Goal: Task Accomplishment & Management: Manage account settings

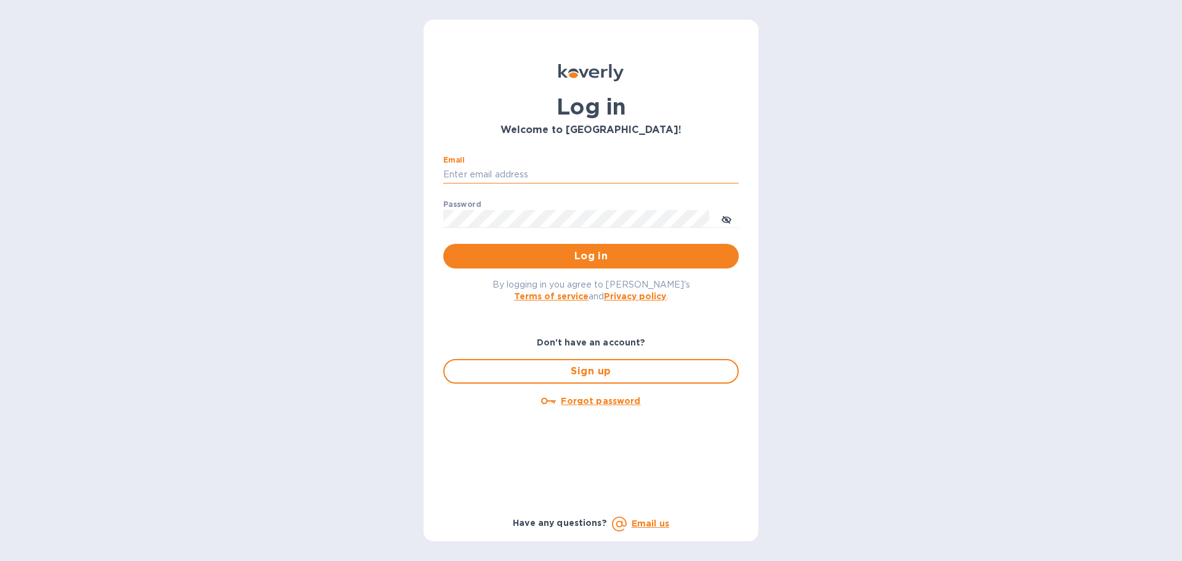
drag, startPoint x: 521, startPoint y: 174, endPoint x: 514, endPoint y: 167, distance: 9.6
click at [520, 172] on input "Email" at bounding box center [590, 175] width 295 height 18
type input "kelly.christensen@shipspry.com"
click at [613, 249] on span "Log in" at bounding box center [591, 256] width 276 height 15
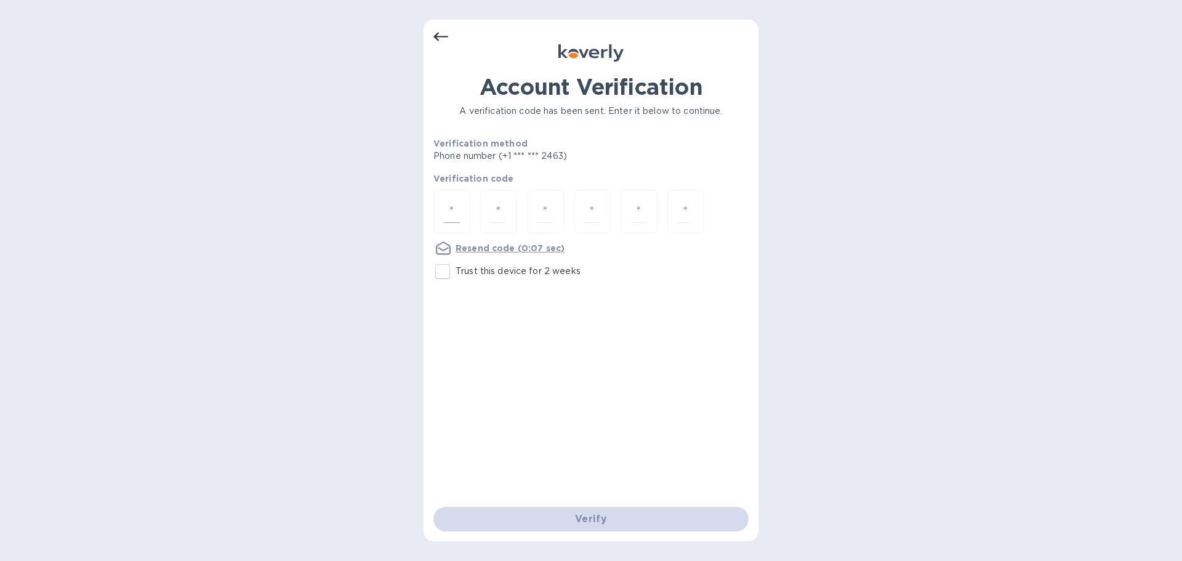
click at [460, 216] on div at bounding box center [451, 212] width 37 height 44
type input "1"
type input "2"
type input "8"
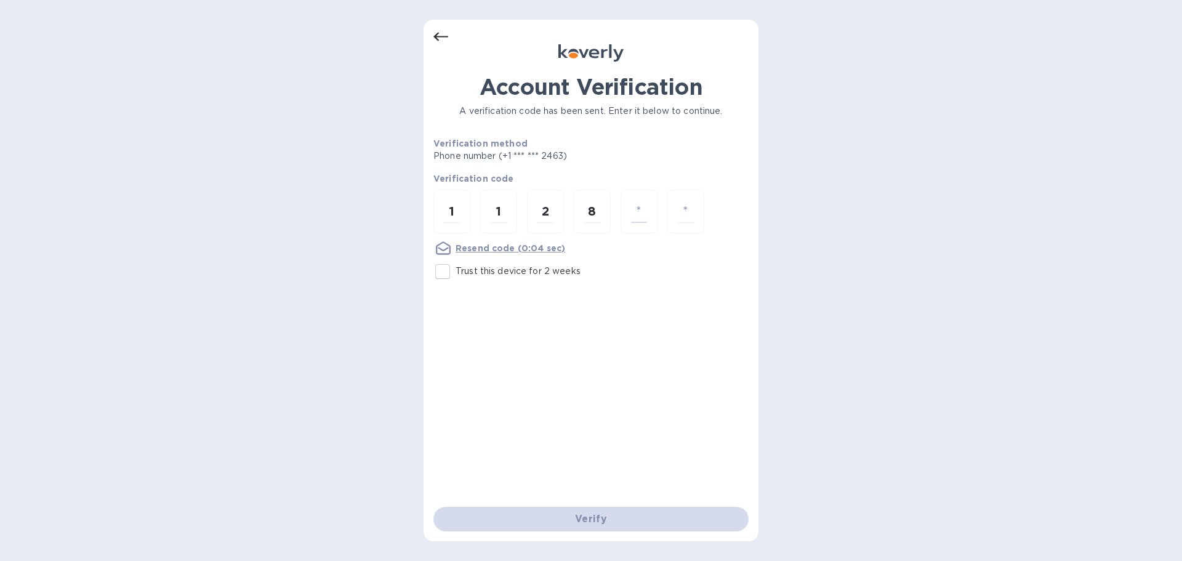
type input "9"
type input "3"
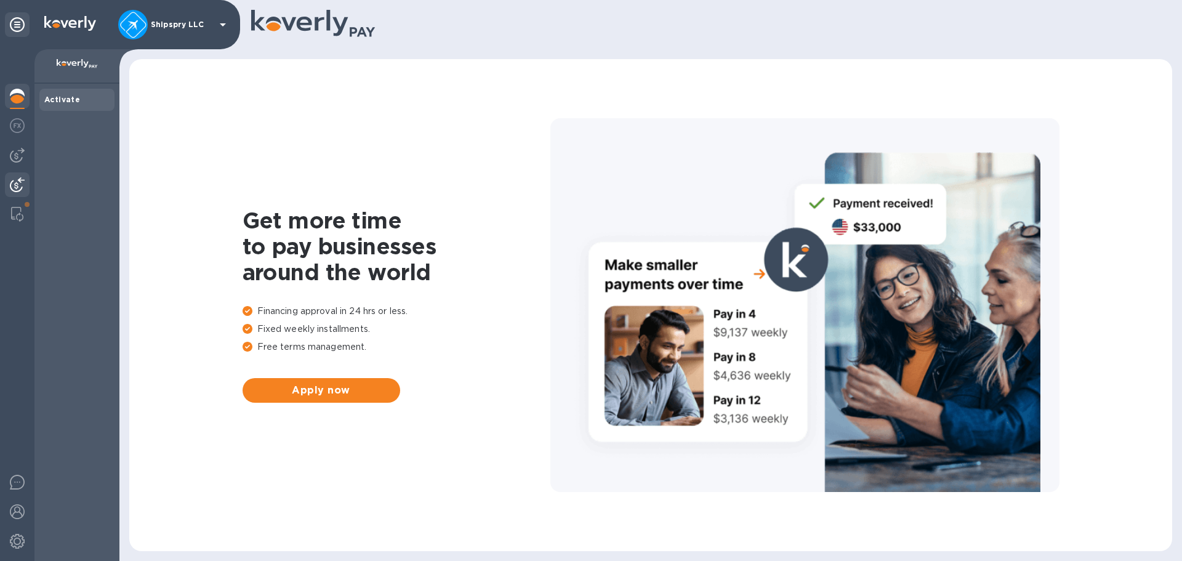
click at [18, 177] on div at bounding box center [17, 185] width 25 height 27
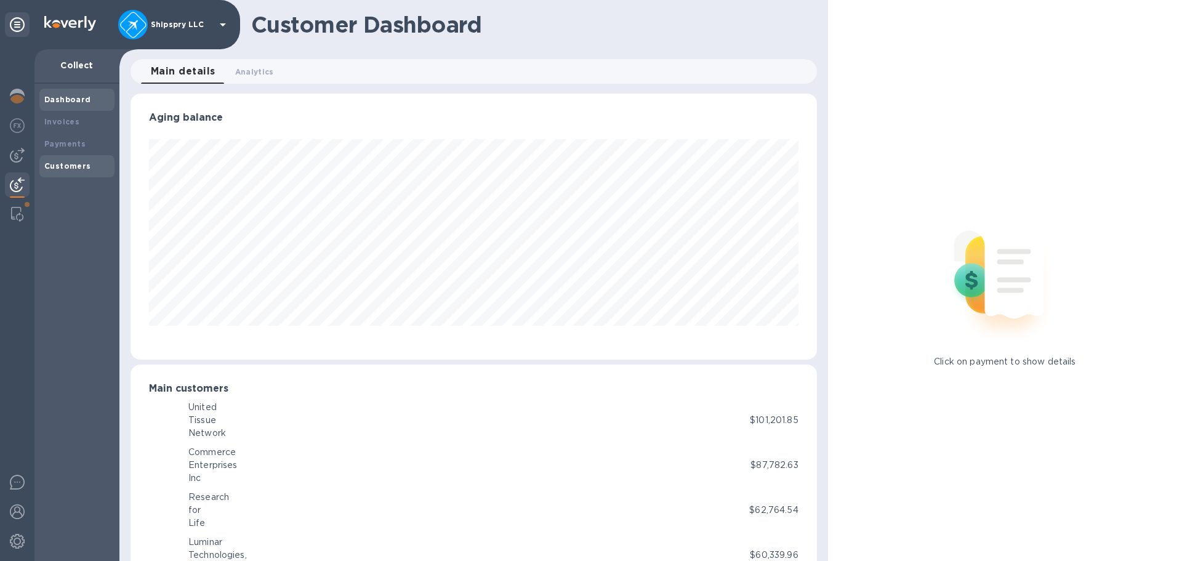
scroll to position [615230, 614814]
click at [70, 163] on b "Customers" at bounding box center [67, 165] width 47 height 9
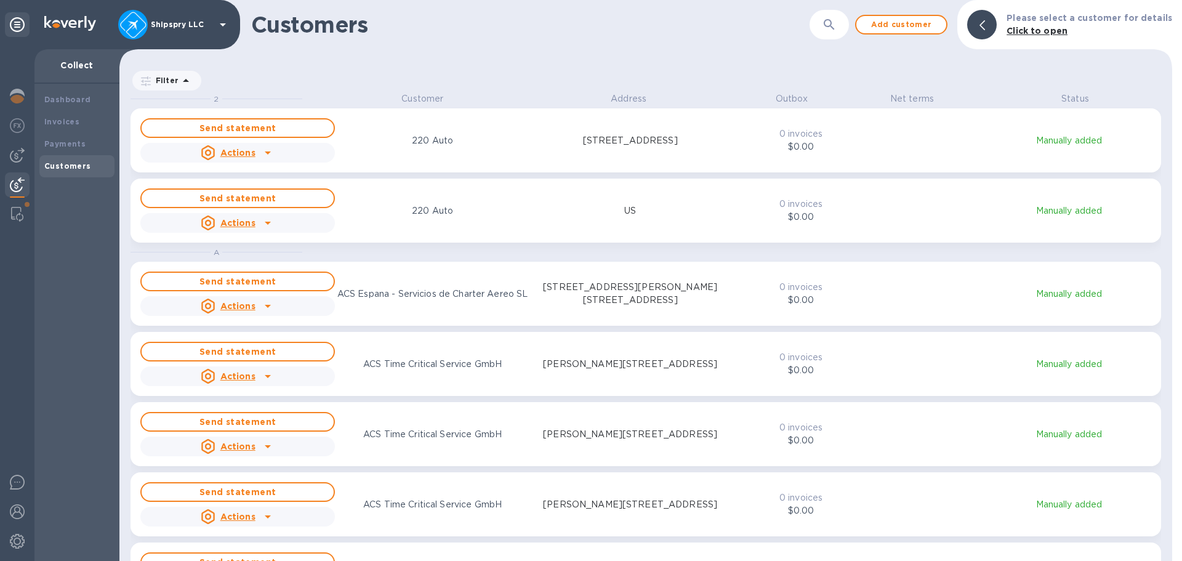
scroll to position [459, 1048]
click at [833, 28] on icon "button" at bounding box center [829, 24] width 15 height 15
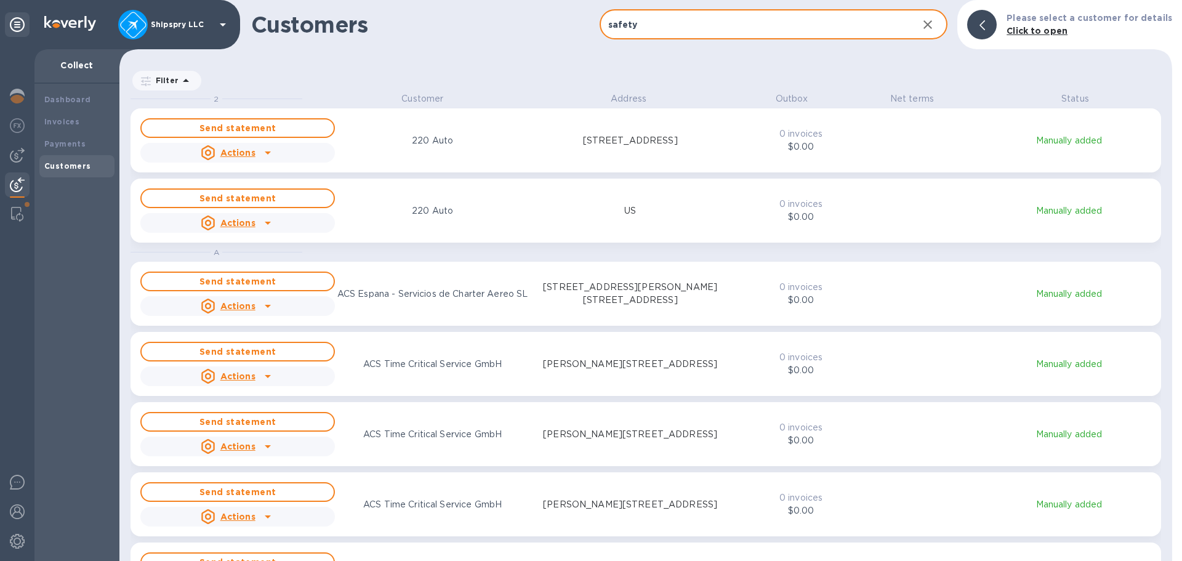
type input "safety"
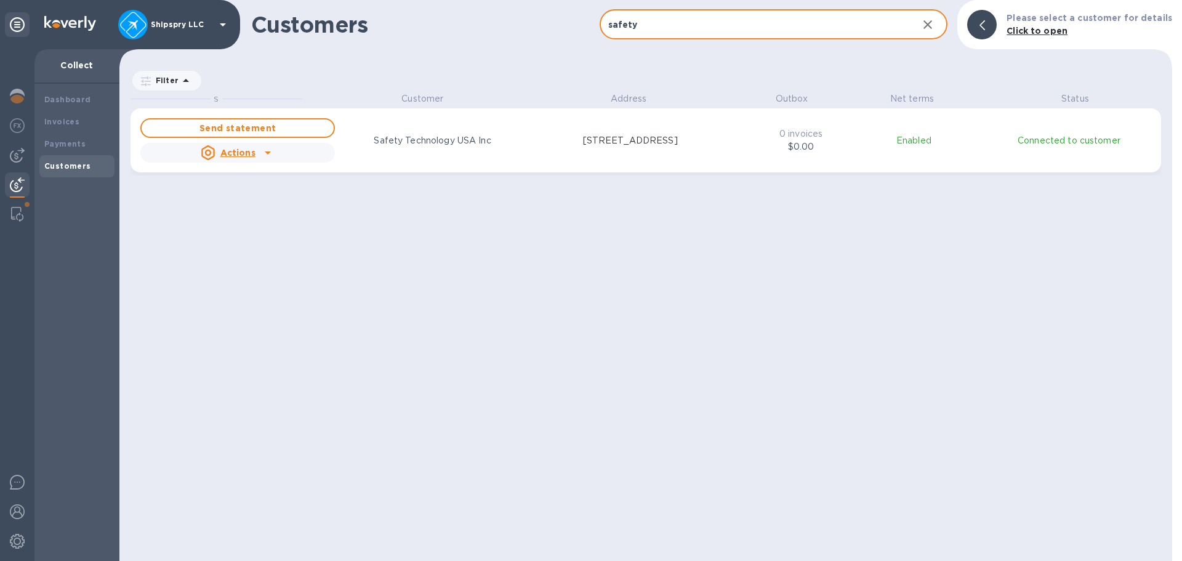
click at [254, 161] on div "Actions" at bounding box center [228, 153] width 60 height 20
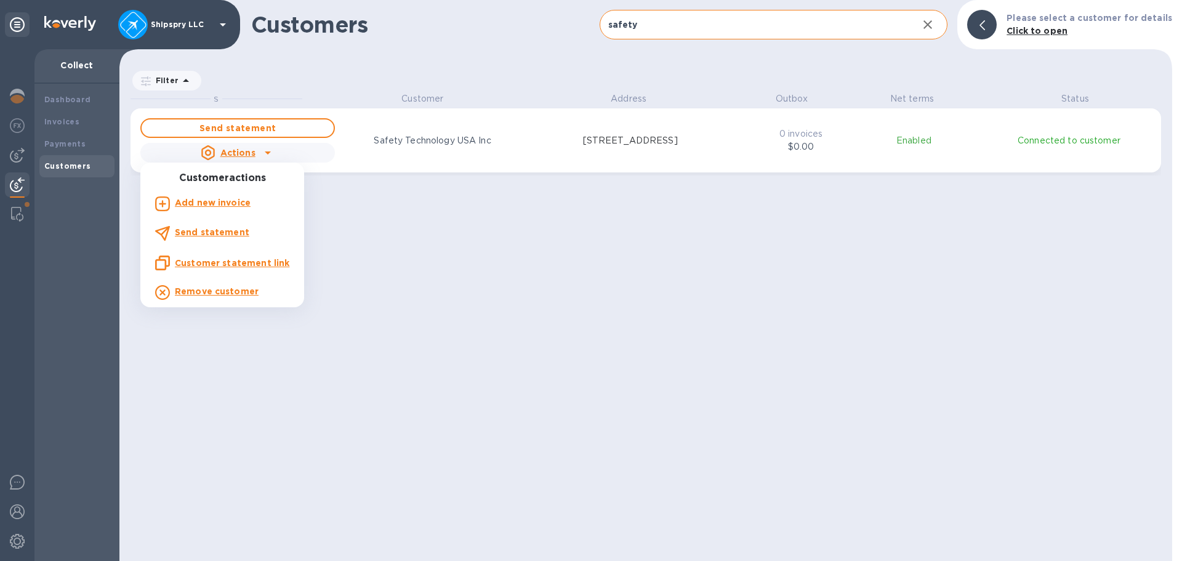
click at [435, 133] on div at bounding box center [591, 280] width 1182 height 561
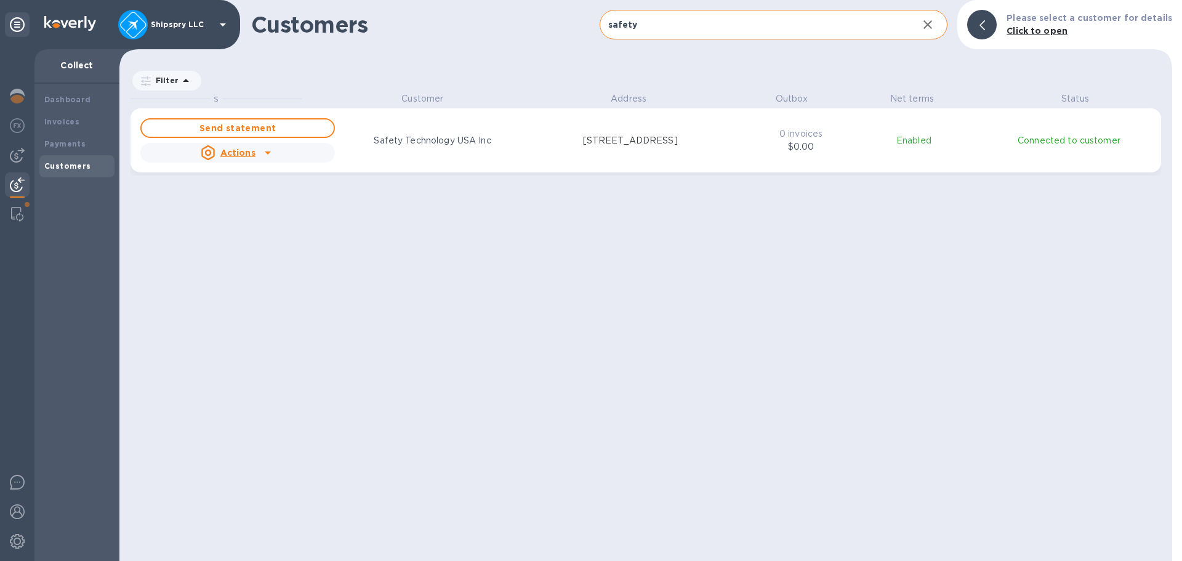
click at [900, 141] on p "Enabled" at bounding box center [913, 140] width 79 height 13
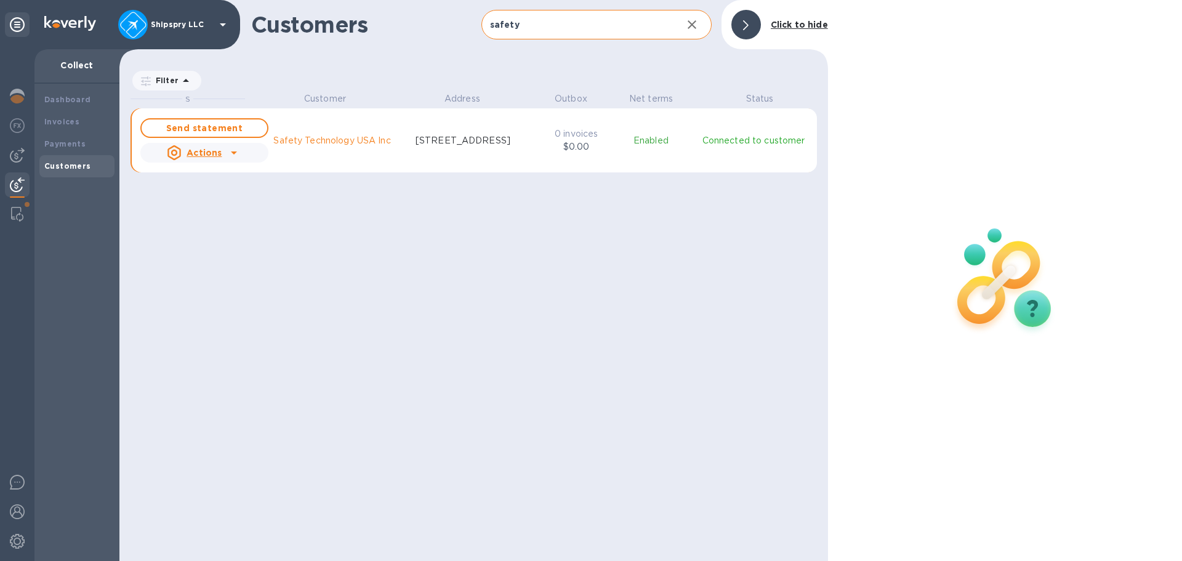
scroll to position [10, 6]
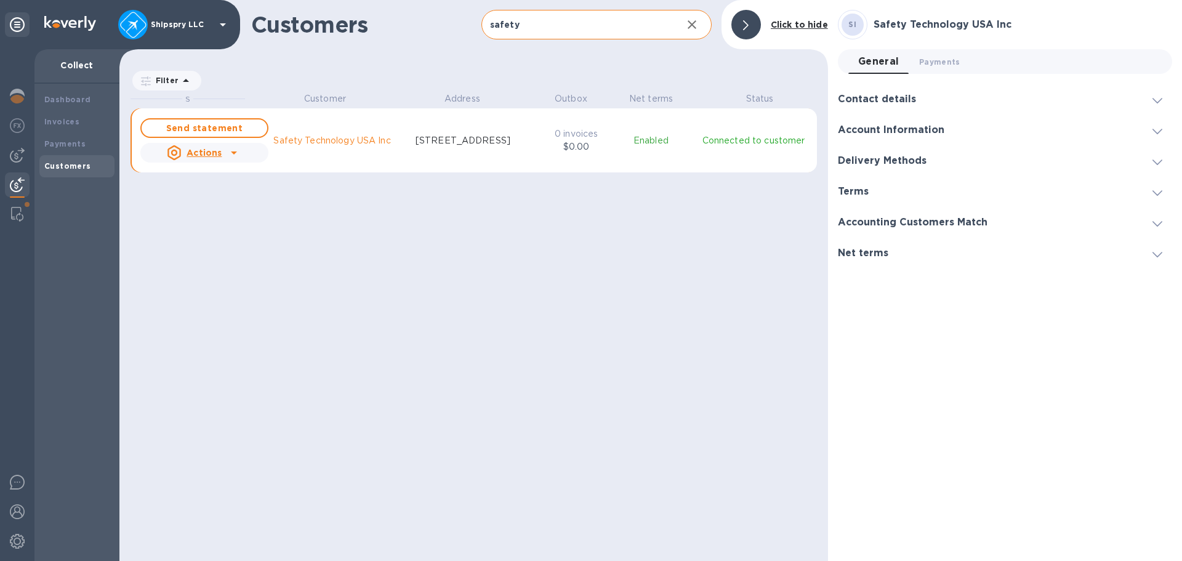
click at [923, 224] on h3 "Accounting Customers Match" at bounding box center [913, 223] width 150 height 12
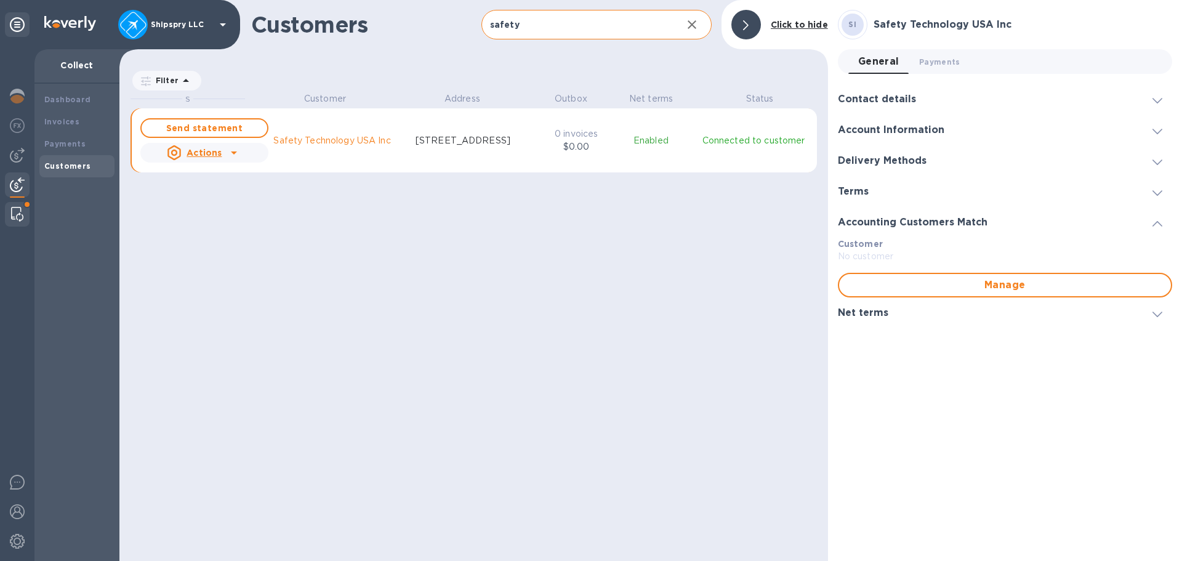
click at [22, 219] on img at bounding box center [17, 214] width 12 height 15
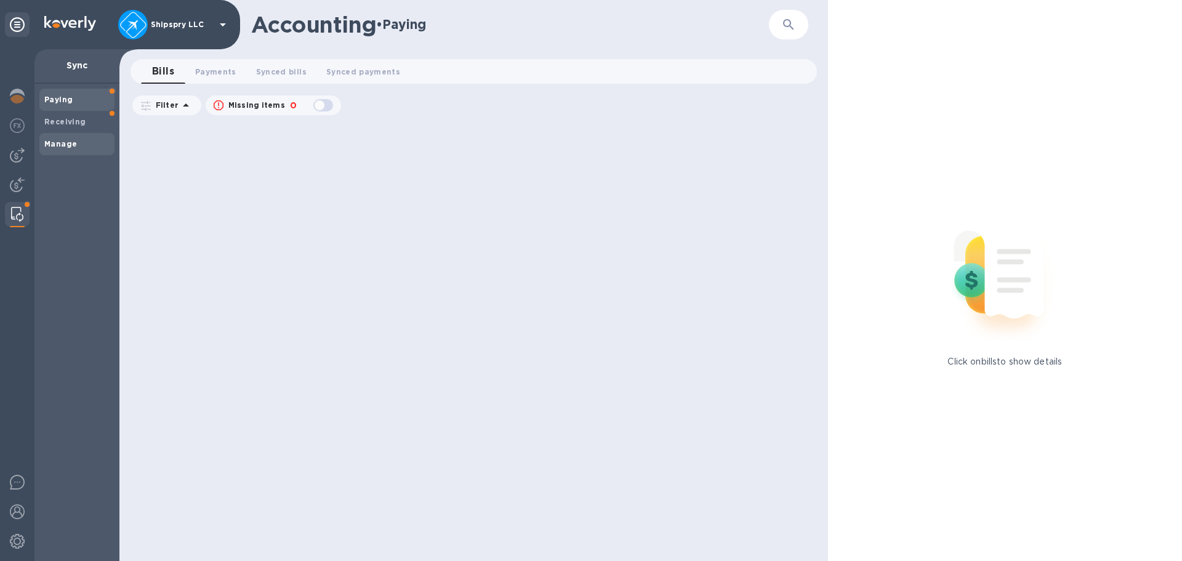
click at [63, 141] on b "Manage" at bounding box center [60, 143] width 33 height 9
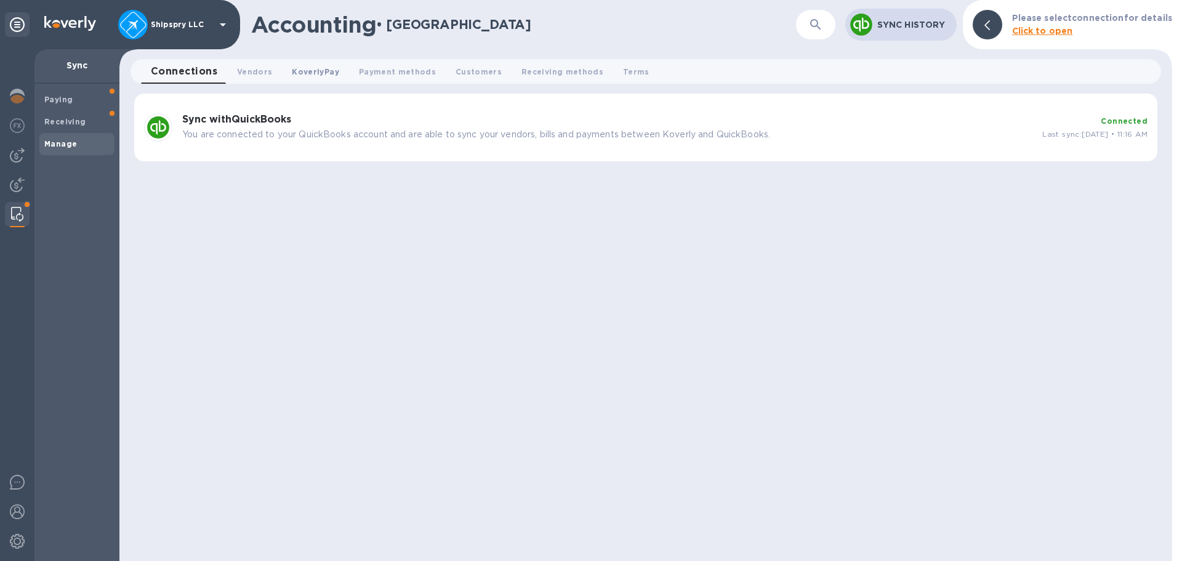
click at [327, 67] on span "KoverlyPay 0" at bounding box center [315, 71] width 47 height 13
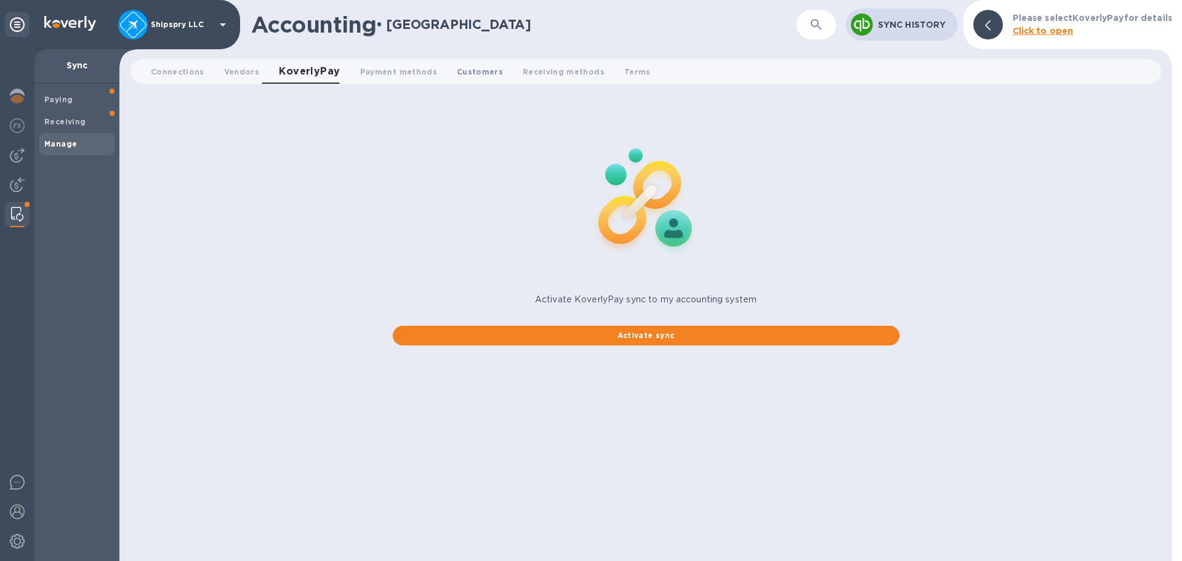
click at [463, 74] on span "Customers 0" at bounding box center [480, 71] width 46 height 13
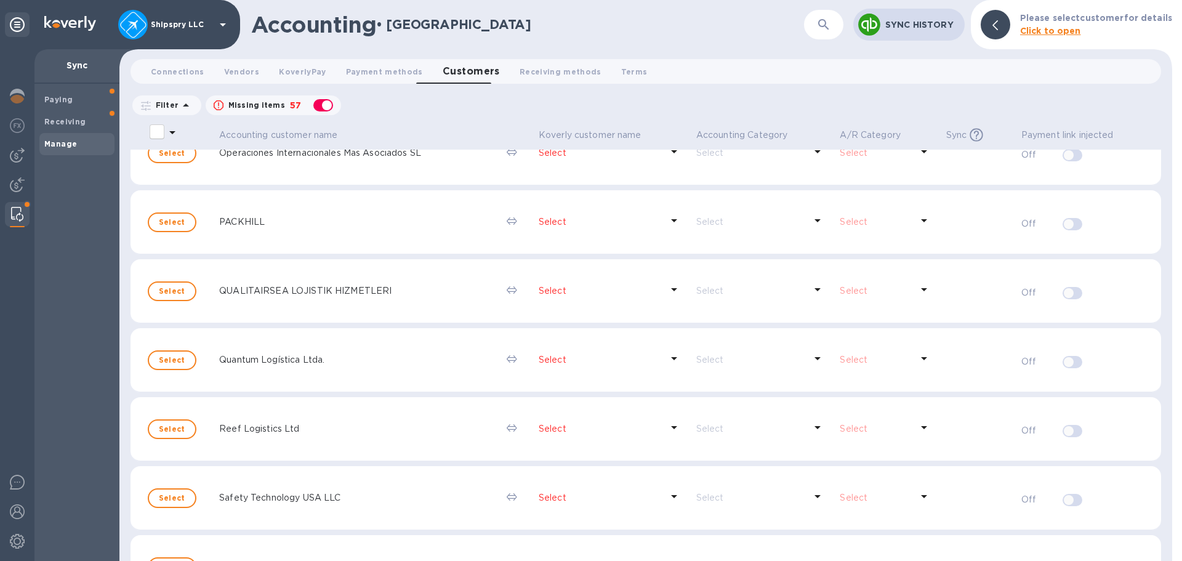
scroll to position [3036, 0]
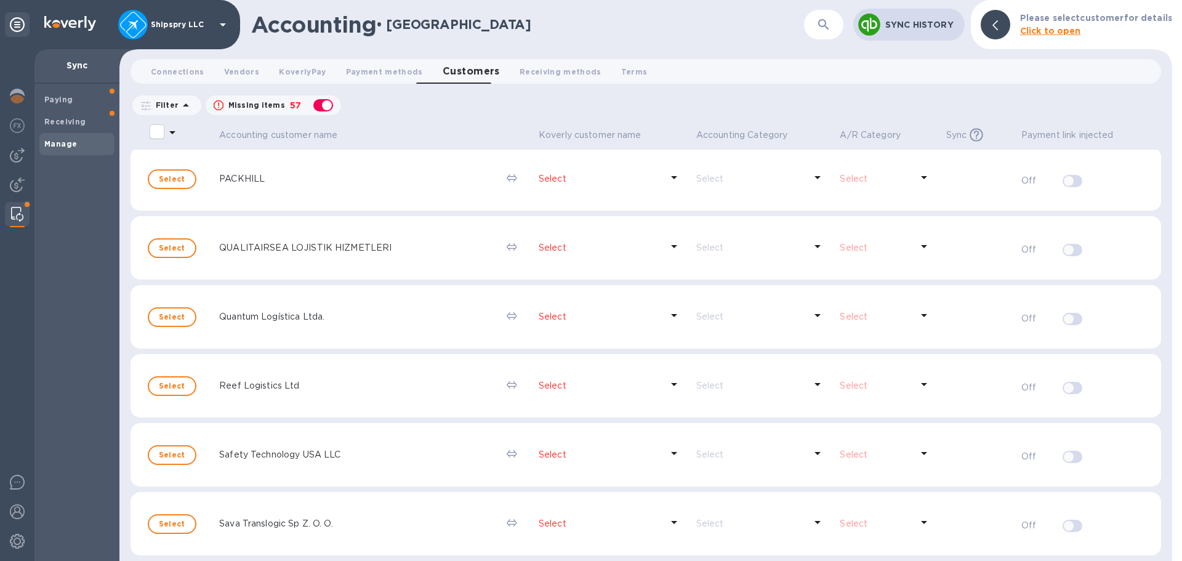
click at [300, 457] on p "Safety Technology USA LLC" at bounding box center [358, 454] width 278 height 13
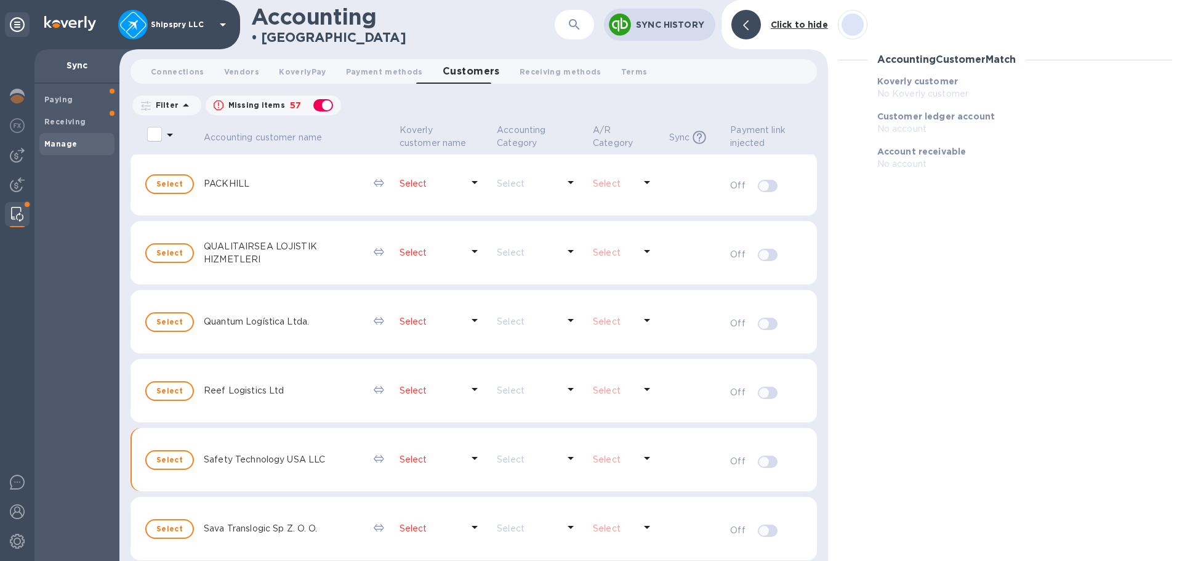
scroll to position [3041, 0]
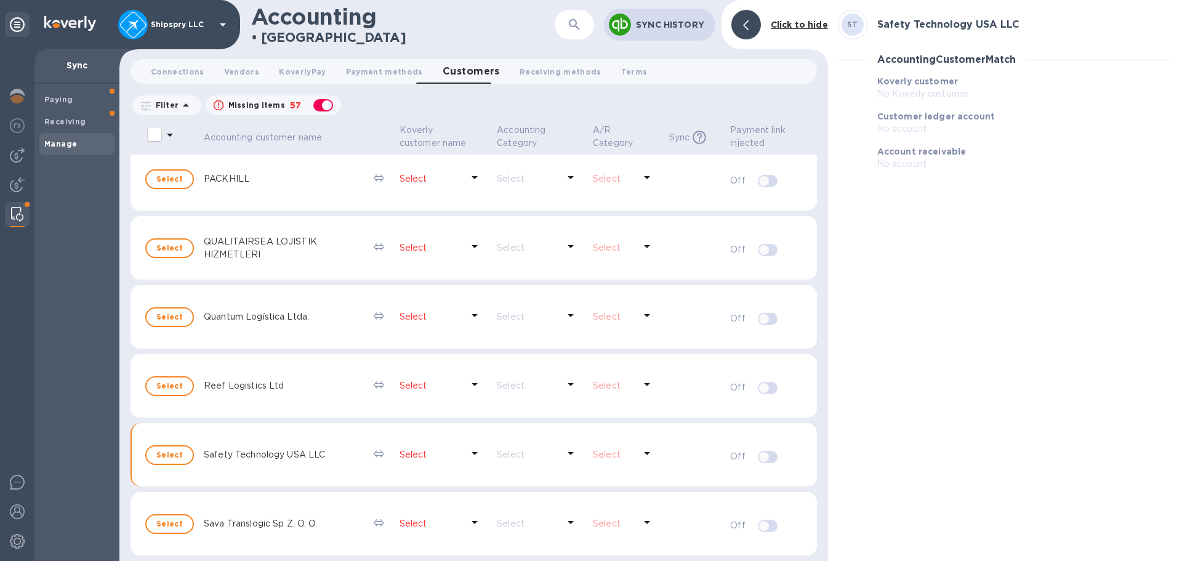
click at [413, 456] on p "Select" at bounding box center [430, 454] width 63 height 13
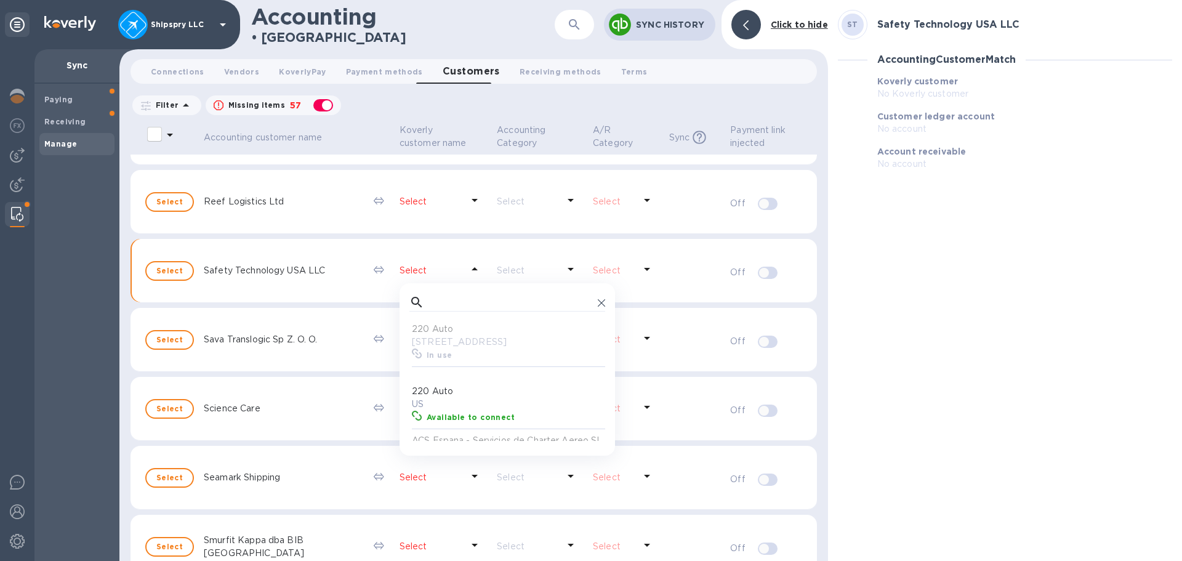
scroll to position [3225, 0]
click at [440, 302] on input "text" at bounding box center [511, 301] width 164 height 18
type input "safe"
click at [444, 359] on b "Available to connect" at bounding box center [471, 354] width 88 height 9
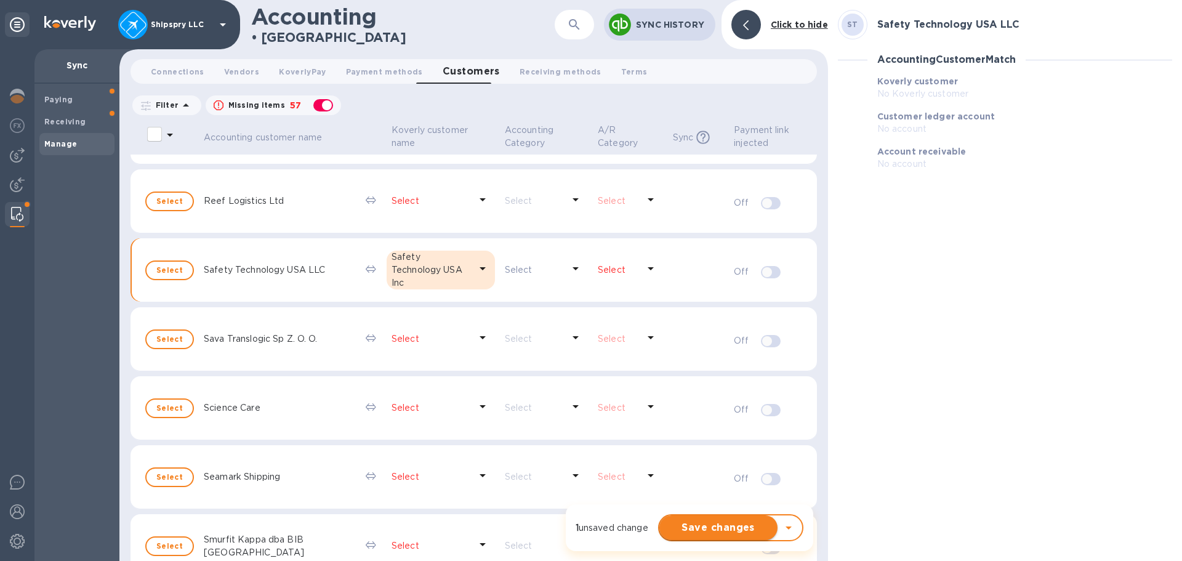
click at [719, 523] on span "Save changes" at bounding box center [718, 527] width 98 height 15
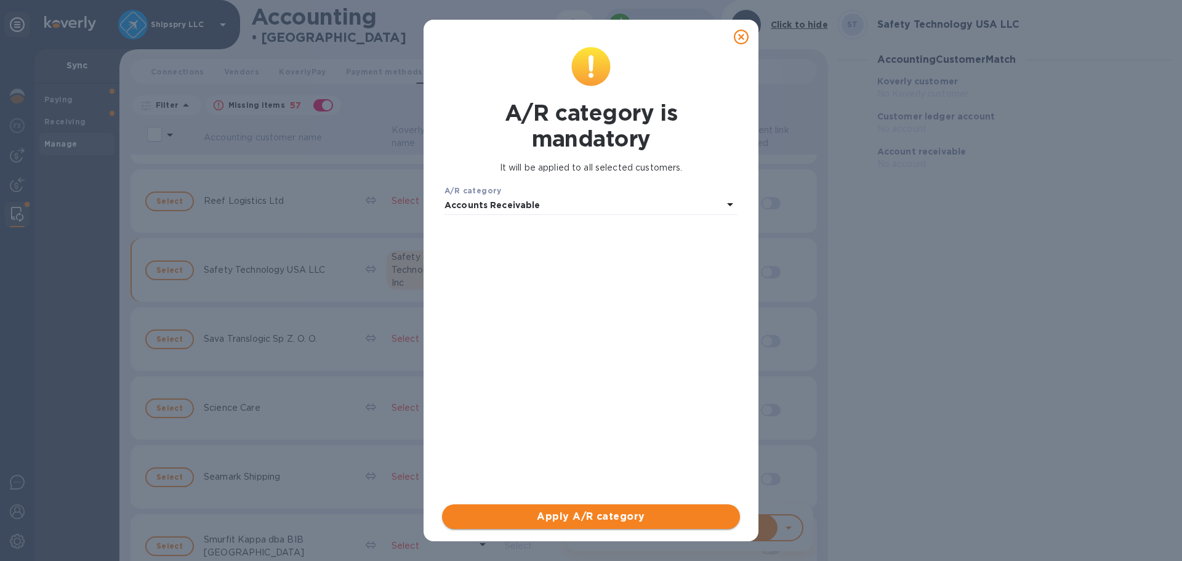
click at [571, 520] on span "Apply A/R category" at bounding box center [591, 516] width 278 height 15
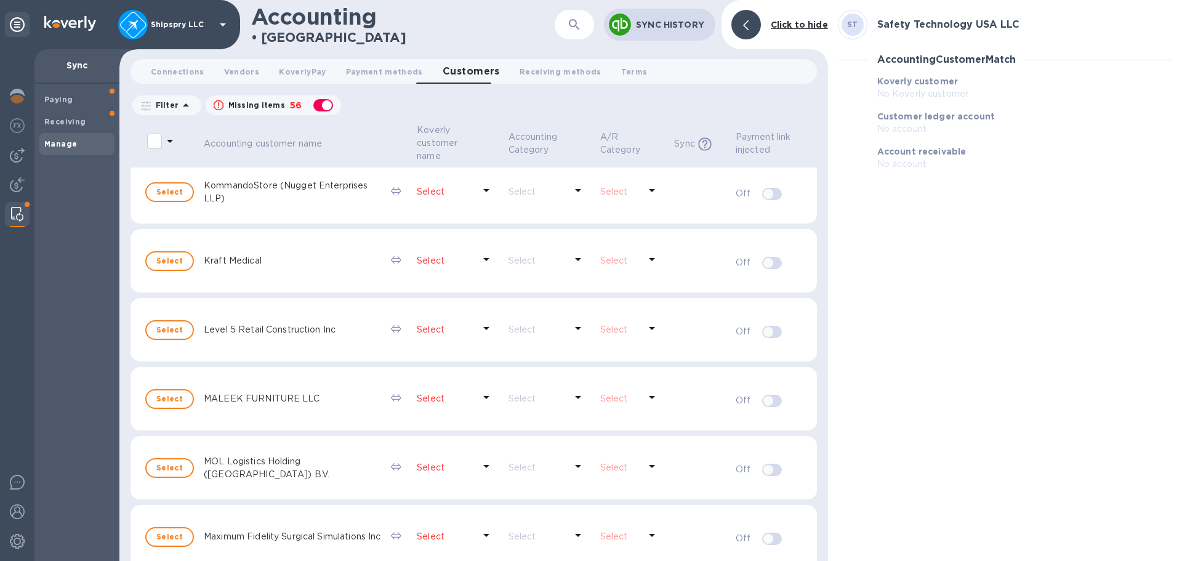
scroll to position [2192, 0]
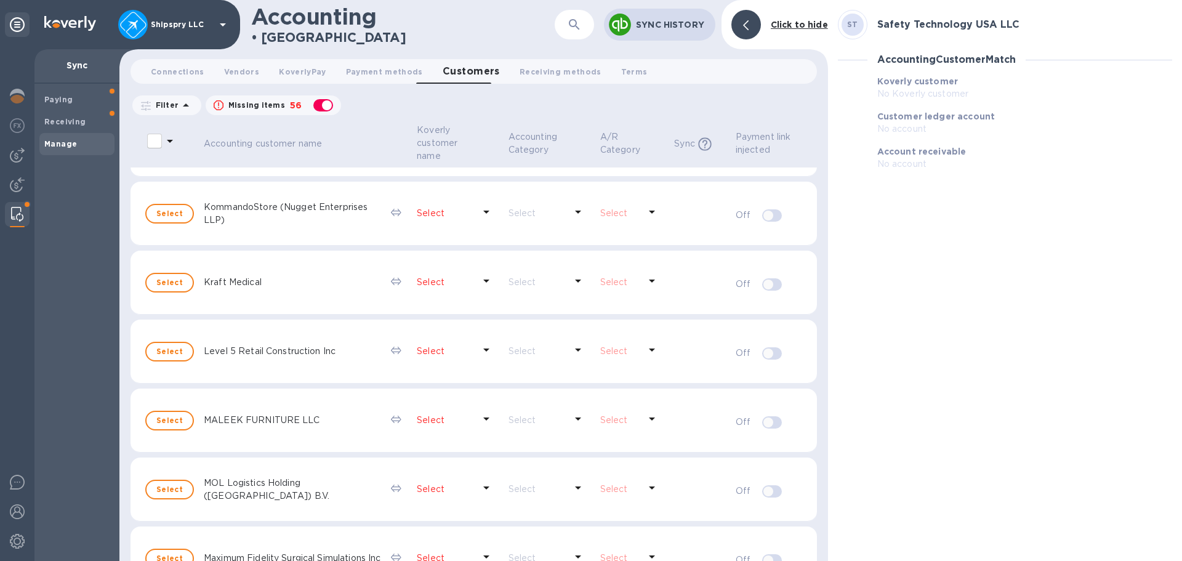
click at [431, 350] on p "Select" at bounding box center [445, 351] width 57 height 13
click at [454, 379] on input "text" at bounding box center [528, 383] width 164 height 18
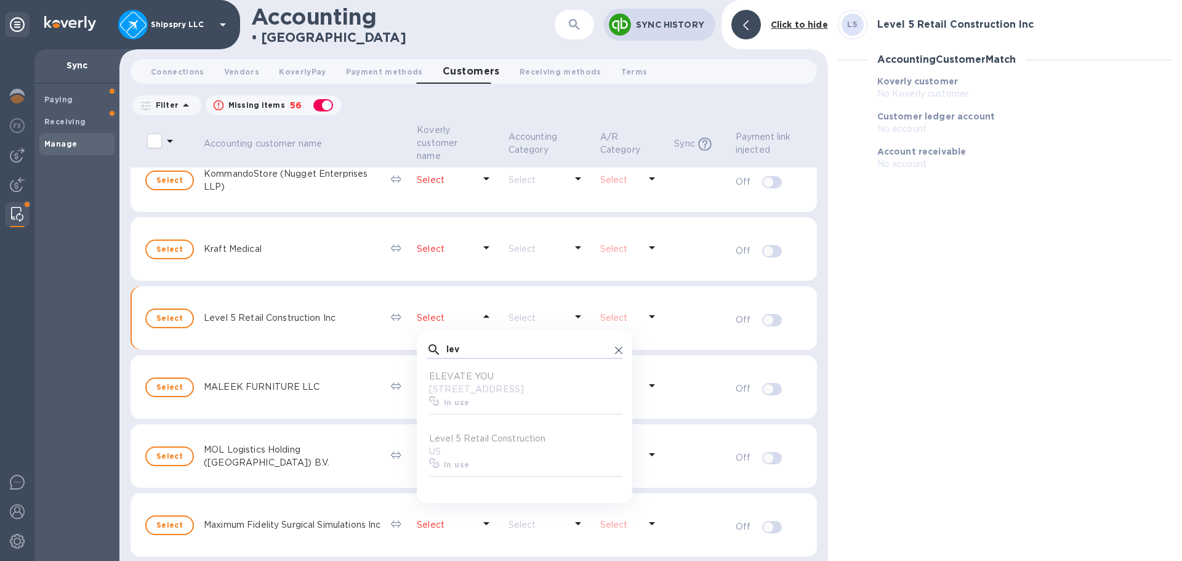
scroll to position [2253, 0]
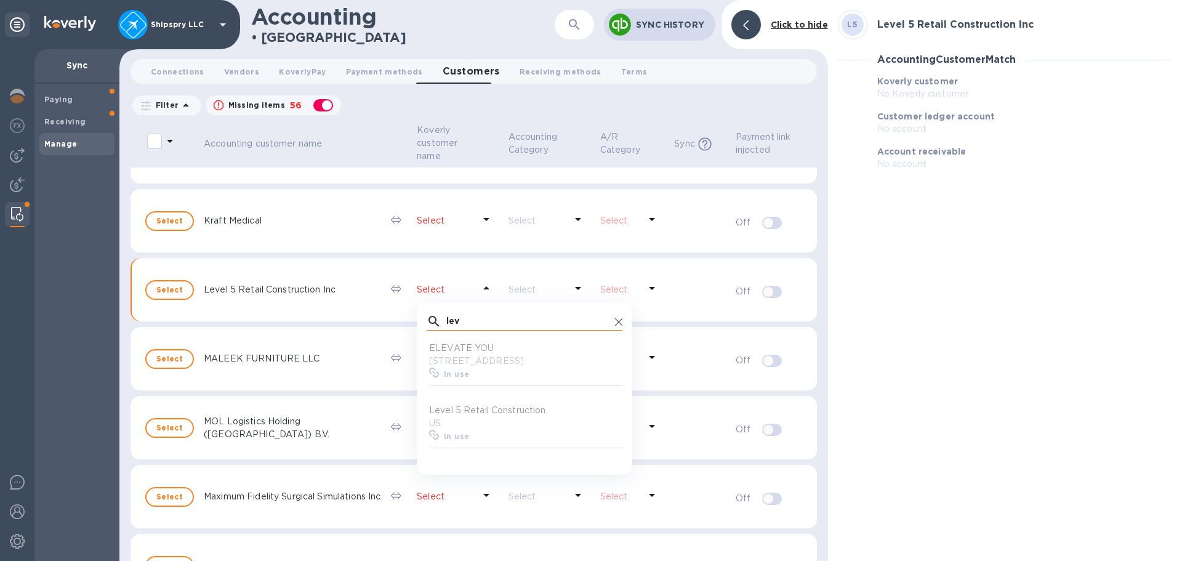
type input "lev"
click at [615, 319] on icon at bounding box center [618, 321] width 7 height 7
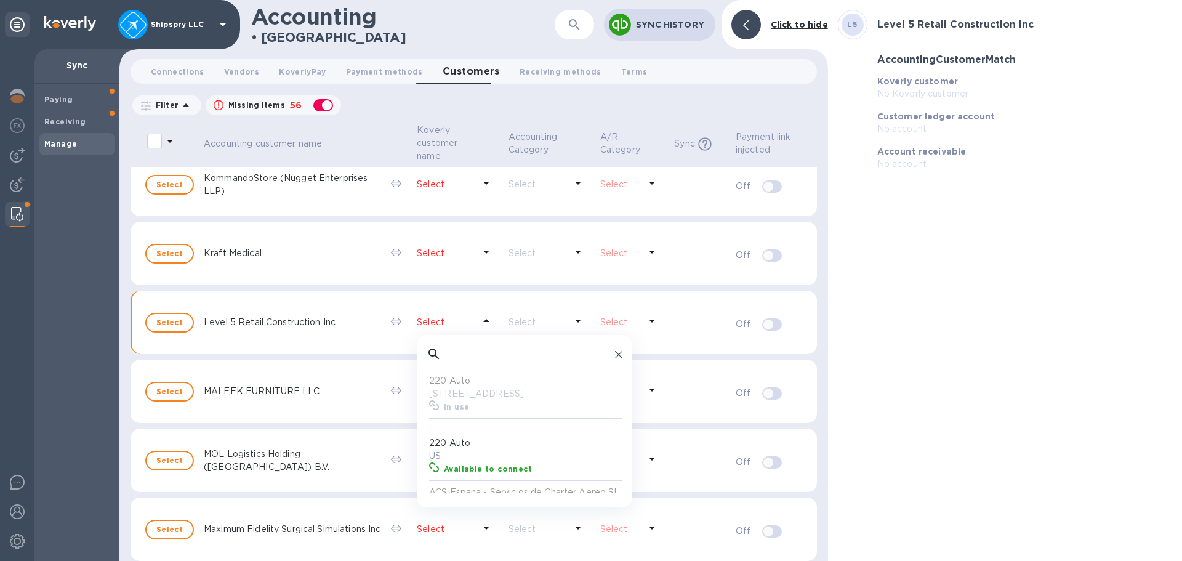
scroll to position [2192, 0]
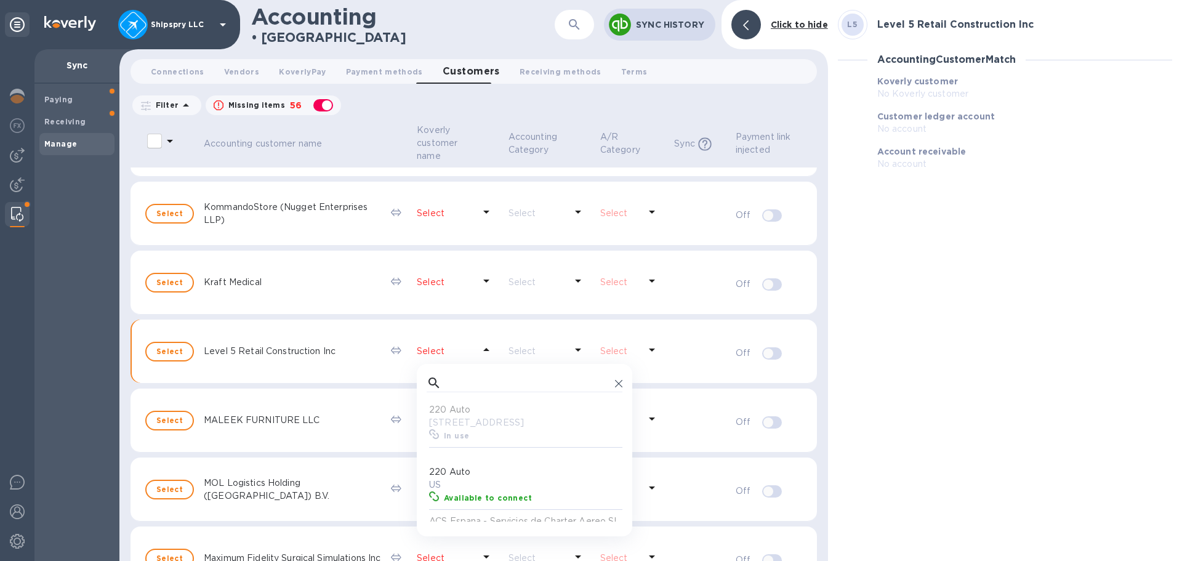
click at [483, 279] on icon at bounding box center [486, 280] width 15 height 15
click at [470, 320] on input "text" at bounding box center [528, 314] width 164 height 18
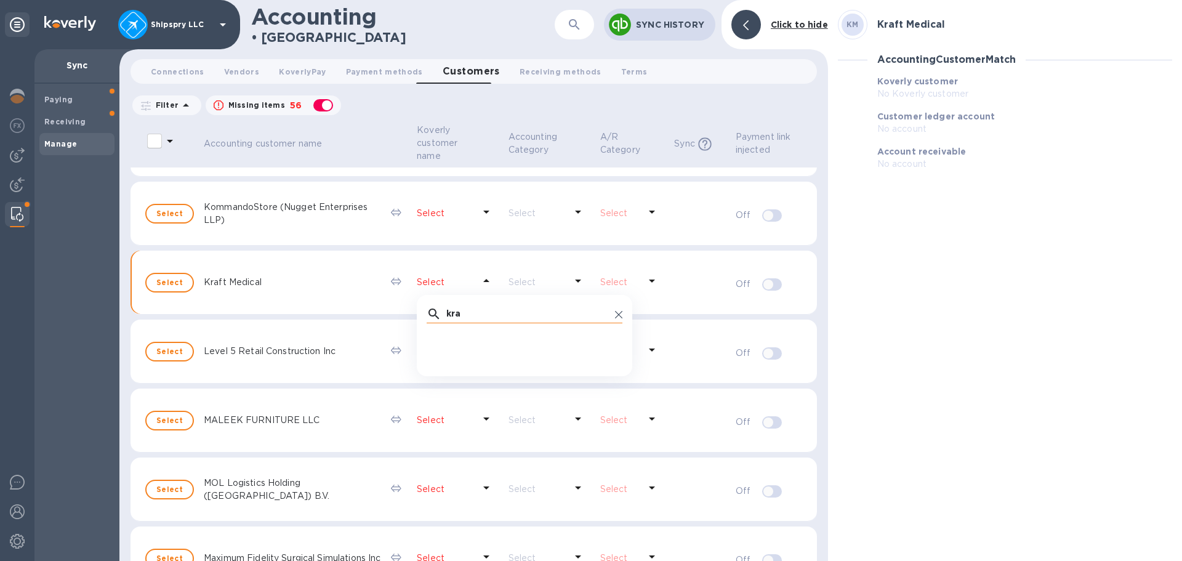
scroll to position [1, 6]
type input "kraft"
click at [615, 312] on icon at bounding box center [618, 314] width 7 height 7
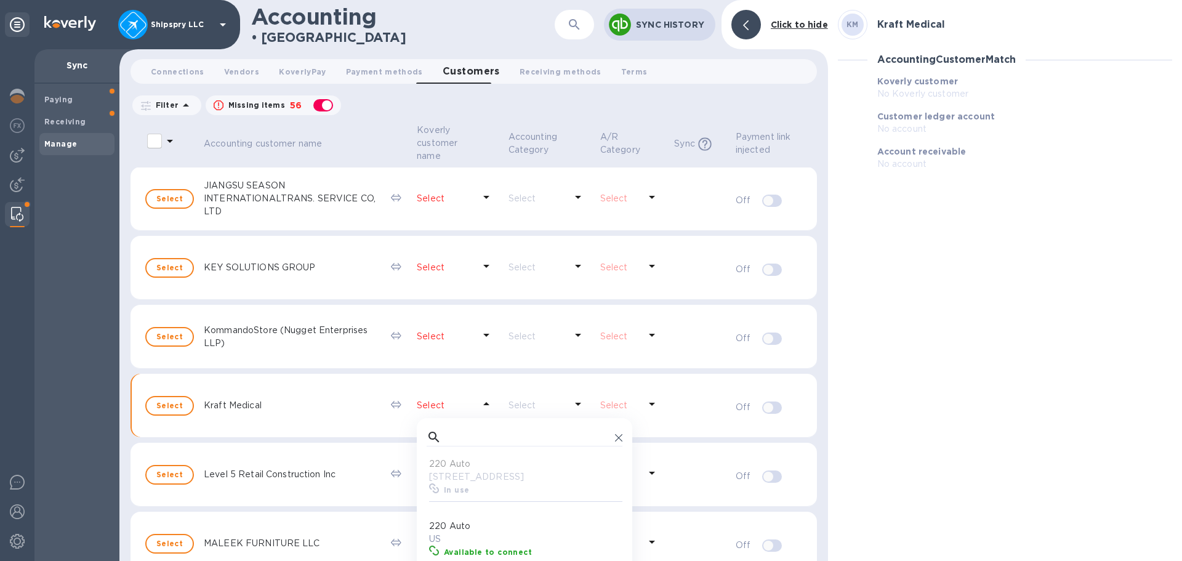
scroll to position [2007, 0]
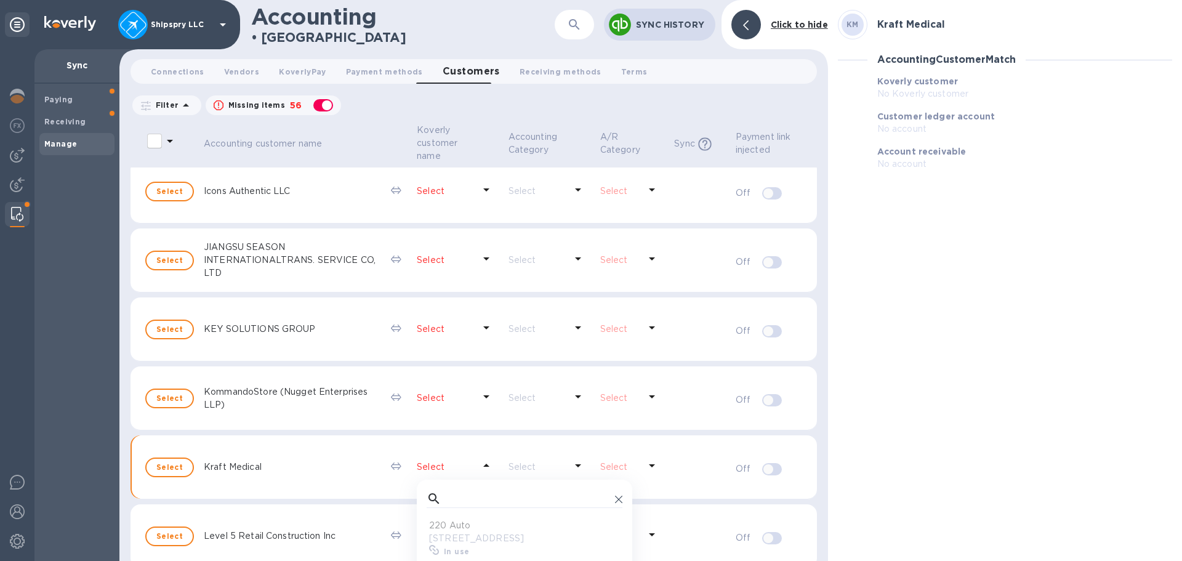
click at [431, 326] on p "Select" at bounding box center [445, 329] width 57 height 13
click at [456, 358] on input "text" at bounding box center [528, 360] width 164 height 18
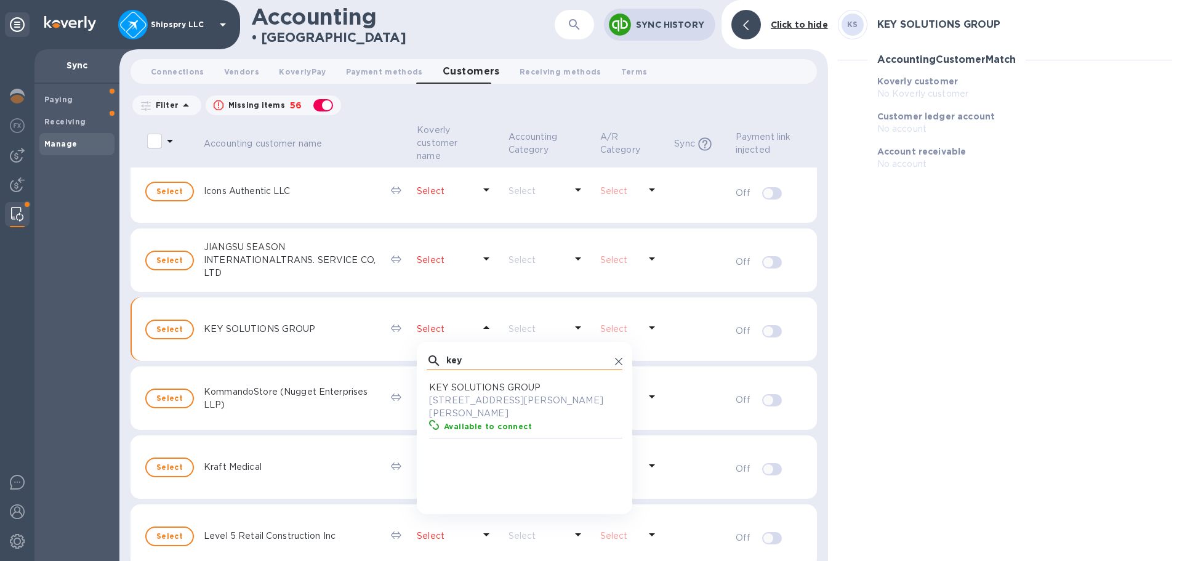
scroll to position [114, 191]
type input "key"
click at [470, 423] on b "Available to connect" at bounding box center [488, 426] width 88 height 9
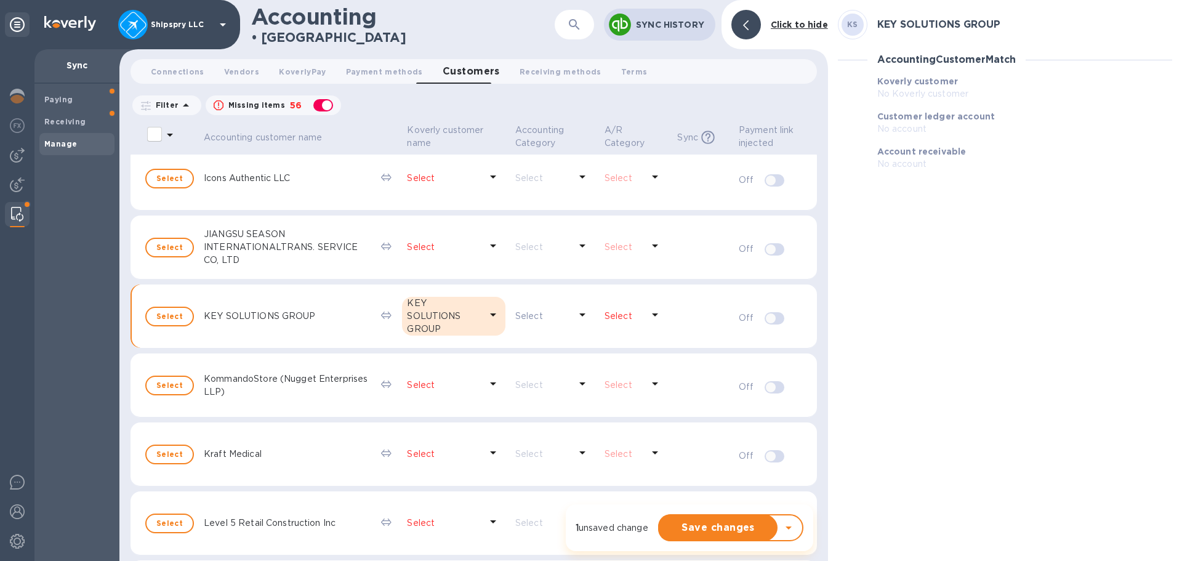
scroll to position [1994, 0]
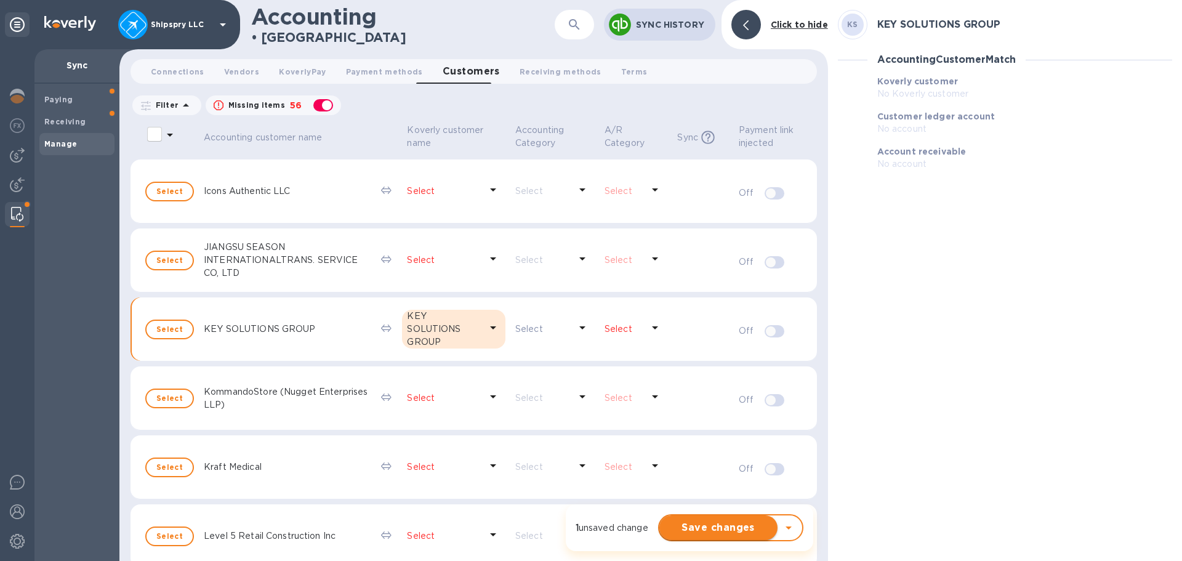
click at [706, 533] on span "Save changes" at bounding box center [718, 527] width 98 height 15
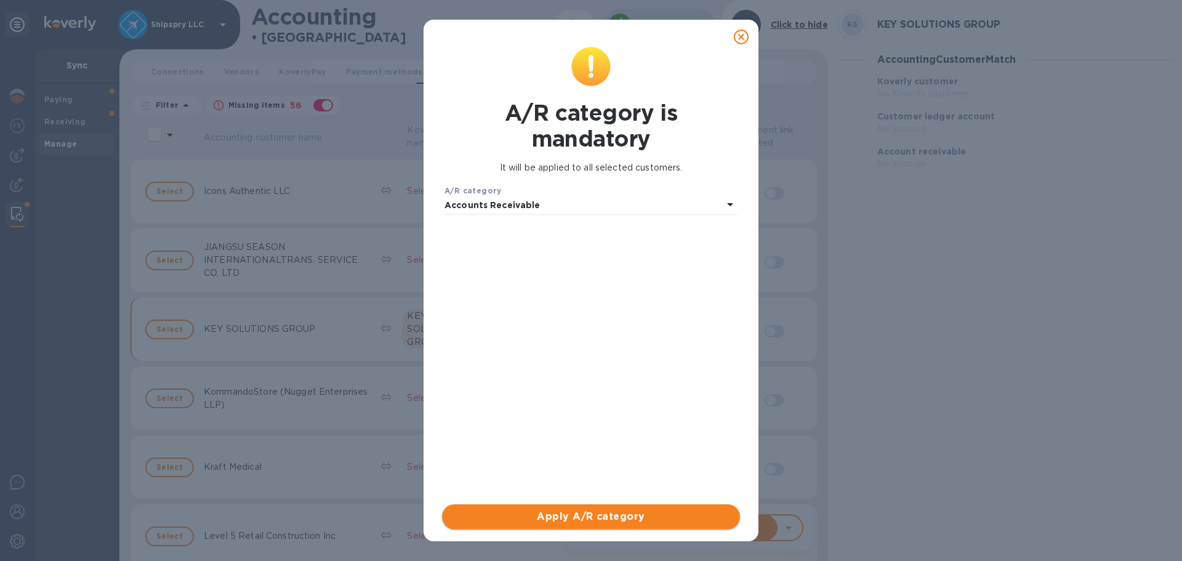
click at [604, 513] on span "Apply A/R category" at bounding box center [591, 516] width 278 height 15
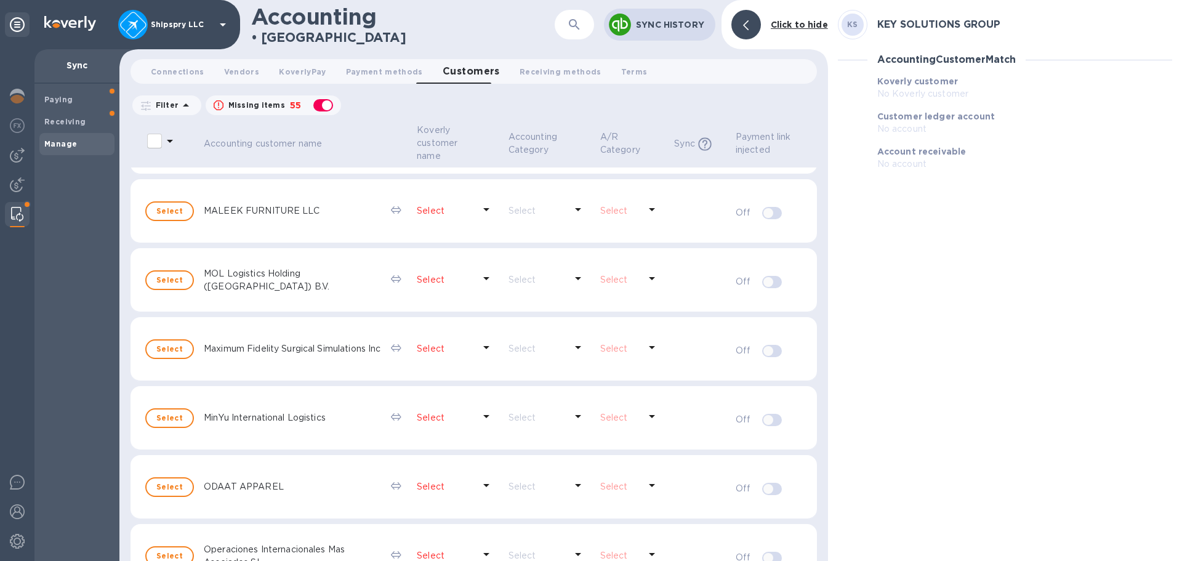
scroll to position [2312, 0]
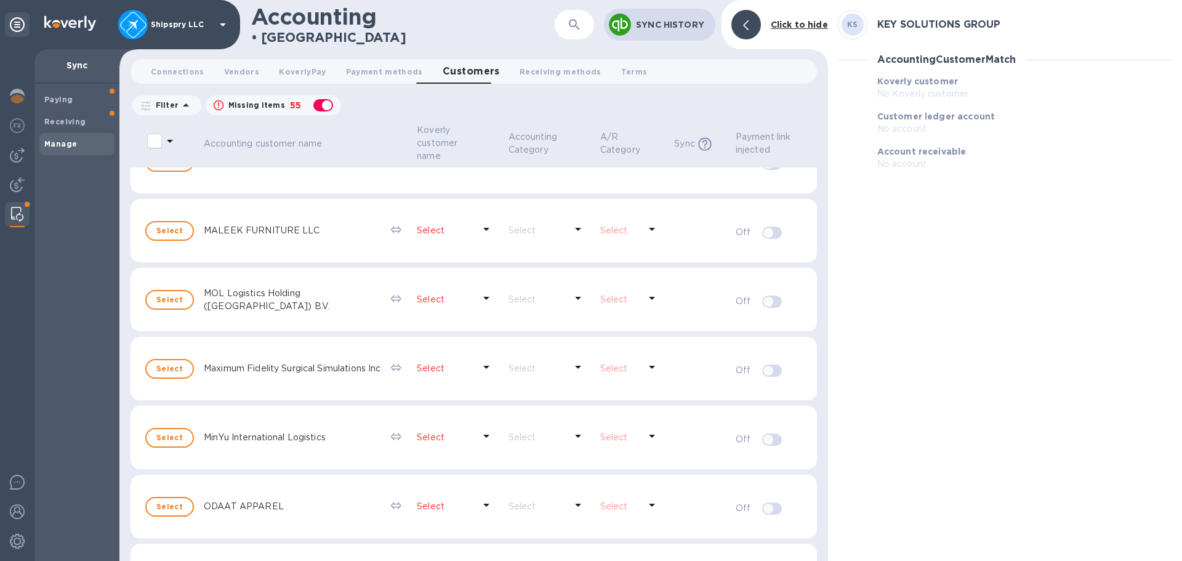
click at [436, 367] on p "Select" at bounding box center [445, 368] width 57 height 13
click at [451, 393] on input "text" at bounding box center [528, 400] width 164 height 18
type input "m"
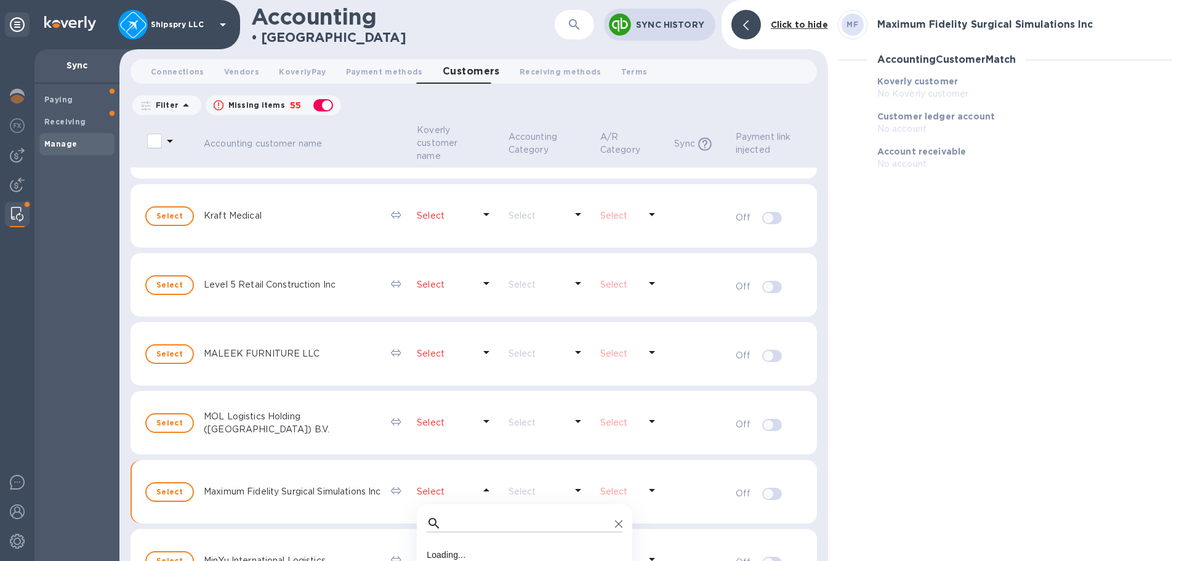
click at [431, 354] on p "Select" at bounding box center [445, 353] width 57 height 13
click at [449, 382] on input "text" at bounding box center [528, 385] width 164 height 18
type input "mal"
click at [615, 382] on icon at bounding box center [618, 385] width 7 height 7
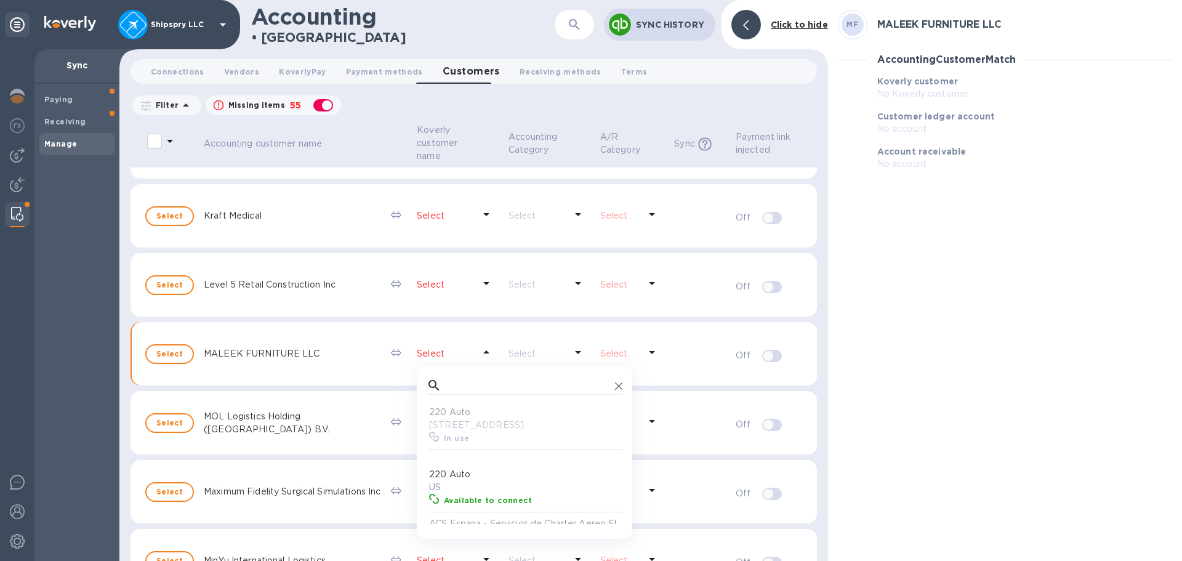
click at [338, 291] on div "Level 5 Retail Construction Inc" at bounding box center [292, 285] width 182 height 18
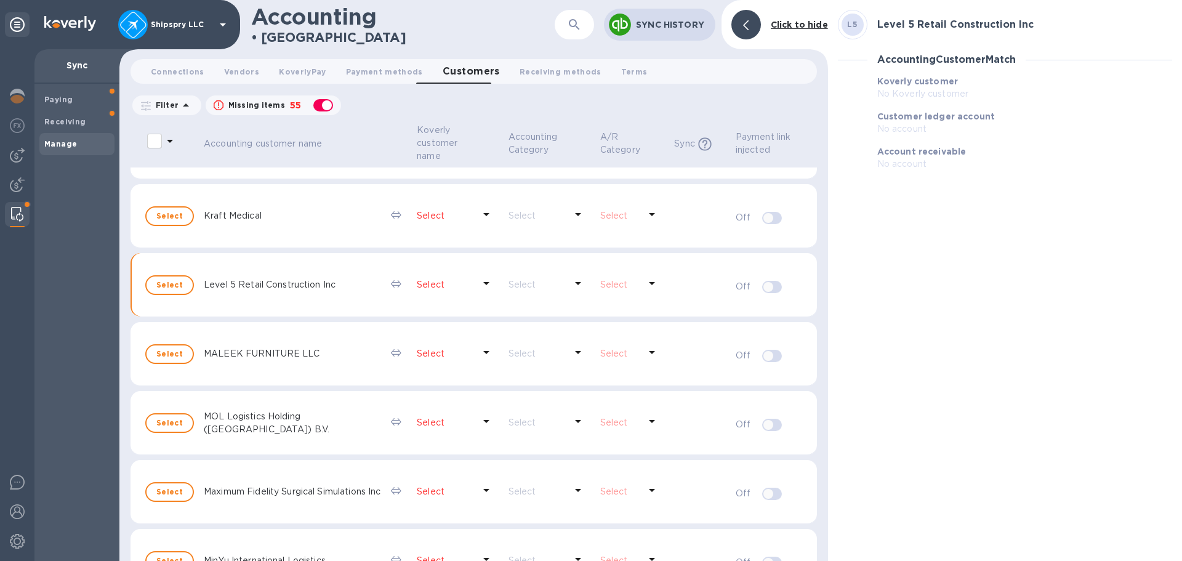
click at [484, 284] on icon at bounding box center [486, 283] width 15 height 15
